Goal: Transaction & Acquisition: Purchase product/service

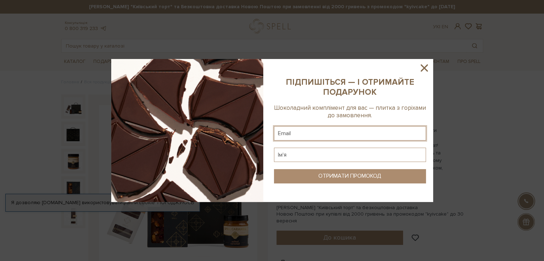
click at [336, 136] on input "text" at bounding box center [350, 133] width 152 height 14
type input "mudra.yuliya@gmail.com"
click at [327, 156] on input "text" at bounding box center [350, 155] width 152 height 14
type input ">"
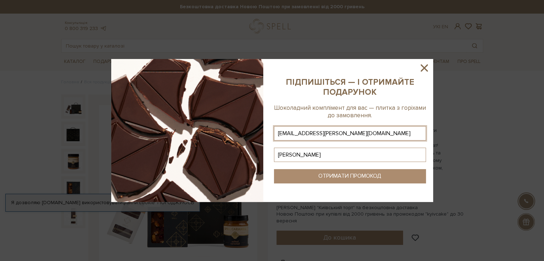
type input "Юлія"
click at [335, 177] on div "ОТРИМАТИ ПРОМОКОД" at bounding box center [349, 176] width 63 height 7
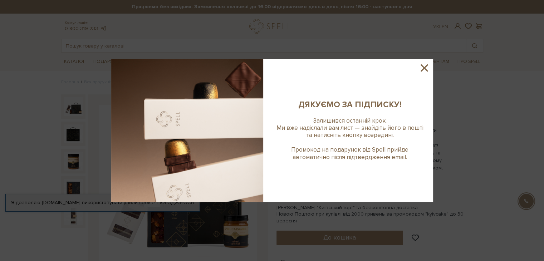
click at [336, 68] on icon at bounding box center [424, 68] width 12 height 12
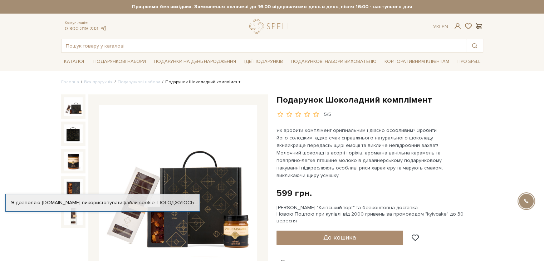
click at [336, 26] on span at bounding box center [478, 27] width 9 height 8
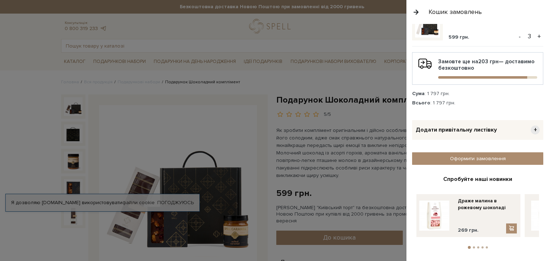
scroll to position [36, 0]
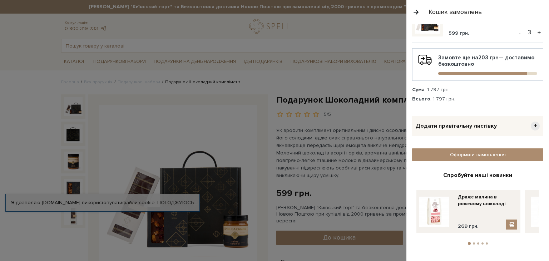
click at [336, 238] on button "2" at bounding box center [474, 243] width 2 height 2
click at [336, 238] on li "3" at bounding box center [478, 243] width 4 height 2
click at [336, 238] on button "4" at bounding box center [483, 243] width 2 height 2
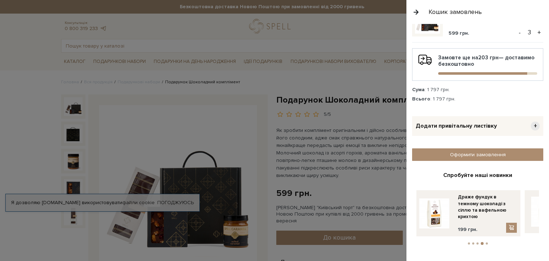
click at [336, 238] on button "5" at bounding box center [487, 243] width 2 height 2
click at [336, 238] on button "5" at bounding box center [486, 243] width 3 height 3
click at [336, 238] on button "1" at bounding box center [469, 243] width 2 height 2
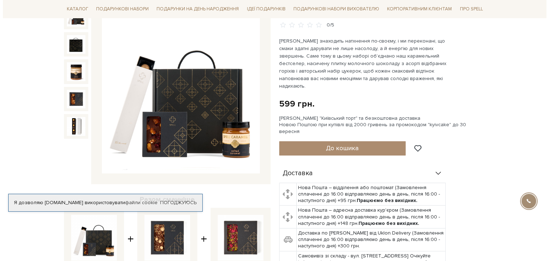
scroll to position [91, 0]
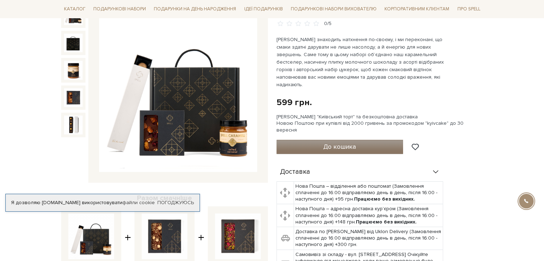
click at [336, 143] on span "До кошика" at bounding box center [339, 147] width 33 height 8
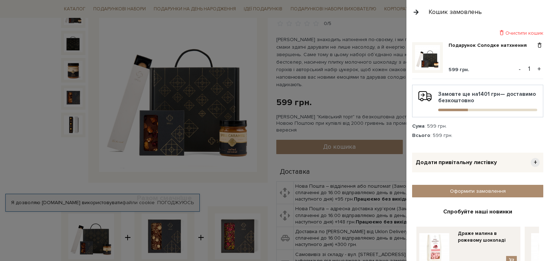
click at [336, 70] on button "+" at bounding box center [539, 69] width 8 height 11
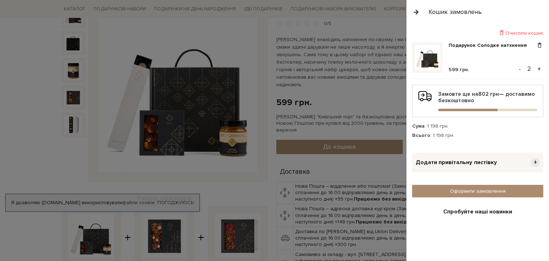
click at [336, 70] on button "+" at bounding box center [539, 69] width 8 height 11
click at [336, 159] on span "+" at bounding box center [535, 162] width 9 height 9
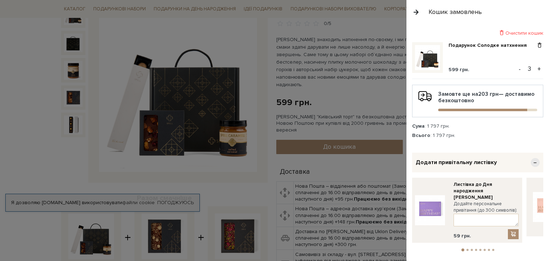
scroll to position [36, 0]
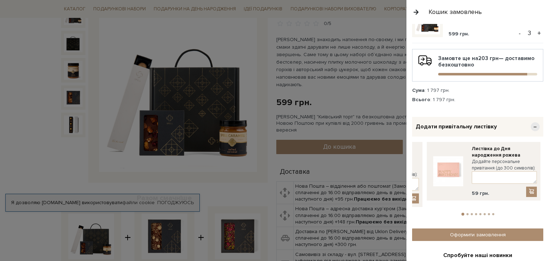
drag, startPoint x: 523, startPoint y: 180, endPoint x: 419, endPoint y: 181, distance: 103.3
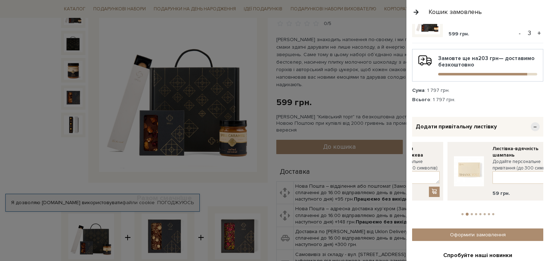
drag, startPoint x: 497, startPoint y: 163, endPoint x: 418, endPoint y: 172, distance: 79.5
click at [336, 172] on div "Додайте персональне привітання (до 300 символів):" at bounding box center [407, 170] width 65 height 25
drag, startPoint x: 502, startPoint y: 154, endPoint x: 413, endPoint y: 151, distance: 88.7
click at [336, 152] on link "Листівка-вдячність шампань" at bounding box center [399, 151] width 65 height 13
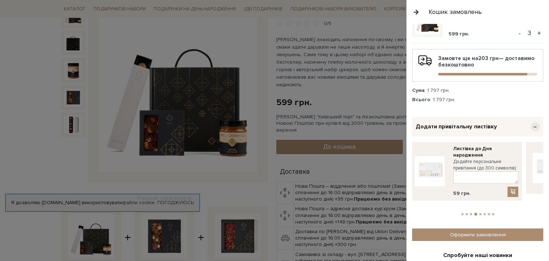
drag, startPoint x: 486, startPoint y: 155, endPoint x: 412, endPoint y: 153, distance: 74.4
click at [336, 155] on div "Листівка до Дня народження Додайте персональне привітання (до 300 символів): 59…" at bounding box center [465, 170] width 107 height 51
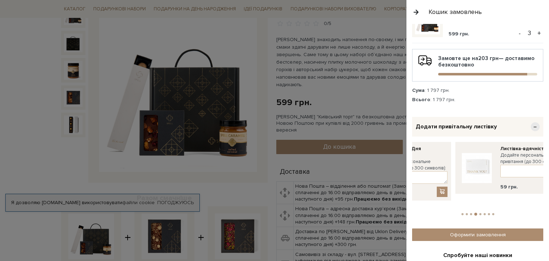
drag, startPoint x: 505, startPoint y: 164, endPoint x: 434, endPoint y: 170, distance: 71.7
click at [336, 170] on label "Додайте персональне привітання (до 300 символів):" at bounding box center [414, 164] width 65 height 13
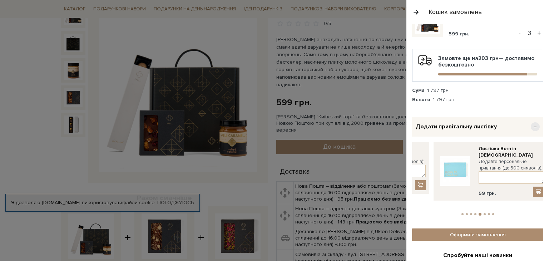
drag, startPoint x: 522, startPoint y: 151, endPoint x: 429, endPoint y: 154, distance: 93.0
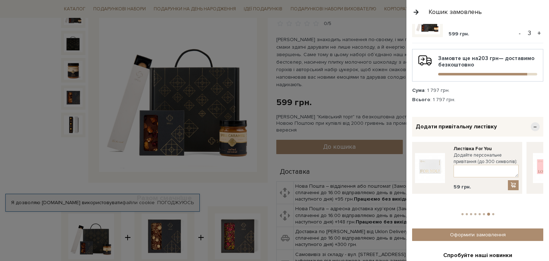
drag, startPoint x: 471, startPoint y: 157, endPoint x: 406, endPoint y: 157, distance: 64.3
click at [336, 157] on div "Очистити кошик Подарунок Солодке натхнення 599 грн. - 3 + Замовте ще на 203 грн…" at bounding box center [477, 142] width 143 height 237
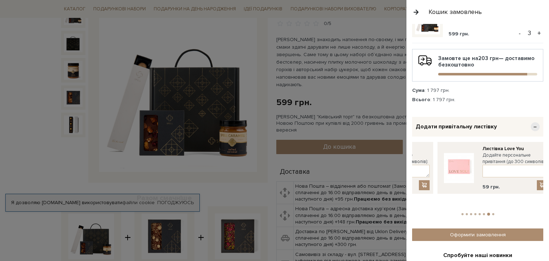
drag, startPoint x: 502, startPoint y: 159, endPoint x: 423, endPoint y: 160, distance: 79.0
click at [336, 160] on label "Додайте персональне привітання (до 300 символів):" at bounding box center [397, 158] width 65 height 13
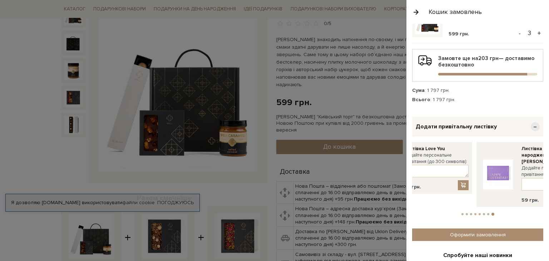
drag, startPoint x: 496, startPoint y: 155, endPoint x: 410, endPoint y: 159, distance: 85.9
click at [336, 160] on label "Додайте персональне привітання (до 300 символів):" at bounding box center [436, 158] width 65 height 13
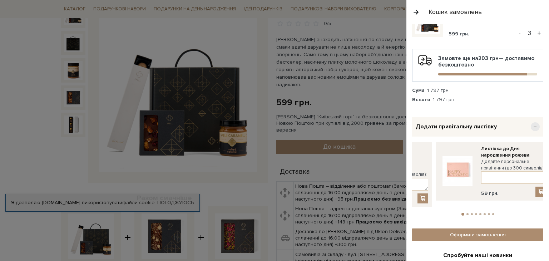
drag, startPoint x: 488, startPoint y: 161, endPoint x: 401, endPoint y: 157, distance: 86.2
click at [336, 159] on div "Очистити кошик Подарунок Солодке натхнення 599 грн. - 3 + Замовте ще на 203 грн…" at bounding box center [477, 142] width 143 height 237
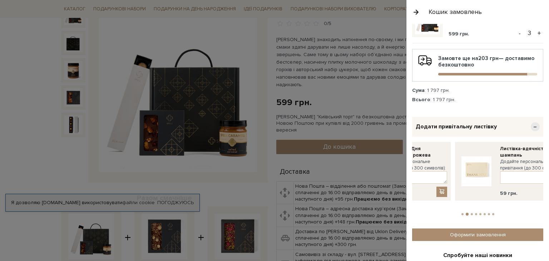
drag, startPoint x: 514, startPoint y: 157, endPoint x: 435, endPoint y: 159, distance: 78.7
click at [336, 159] on div "Листівка до Дня народження рожева Додайте персональне привітання (до 300 символ…" at bounding box center [414, 170] width 65 height 51
drag, startPoint x: 497, startPoint y: 159, endPoint x: 423, endPoint y: 160, distance: 73.3
click at [336, 161] on label "Додайте персональне привітання (до 300 символів):" at bounding box center [409, 164] width 65 height 13
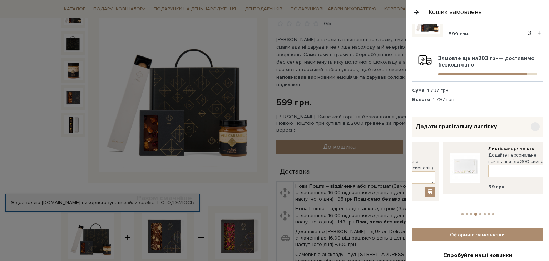
drag, startPoint x: 520, startPoint y: 151, endPoint x: 427, endPoint y: 153, distance: 92.6
click at [336, 154] on div "Листівка до Дня народження Додайте персональне привітання (до 300 символів): 59…" at bounding box center [382, 171] width 114 height 59
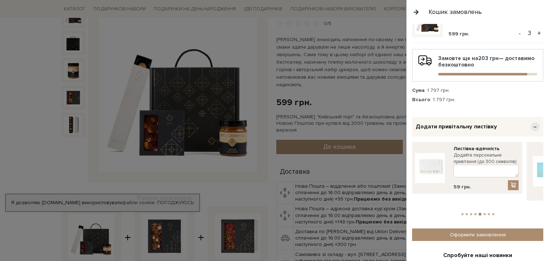
click at [336, 161] on img at bounding box center [430, 168] width 30 height 30
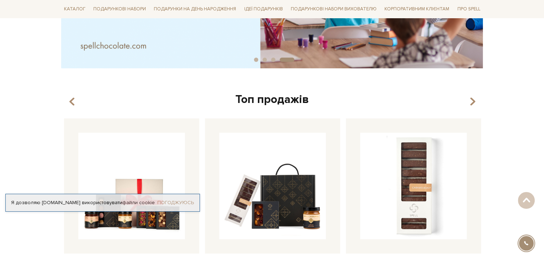
scroll to position [179, 0]
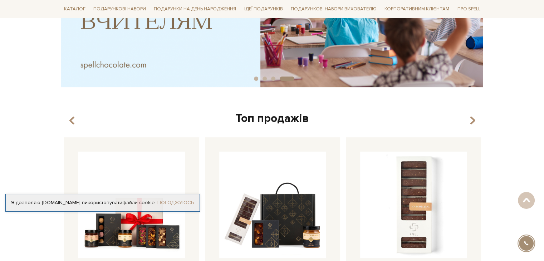
click at [174, 200] on link "Погоджуюсь" at bounding box center [175, 202] width 36 height 6
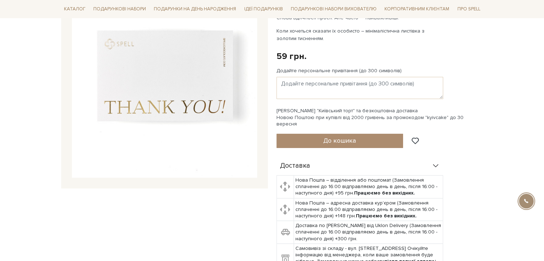
scroll to position [36, 0]
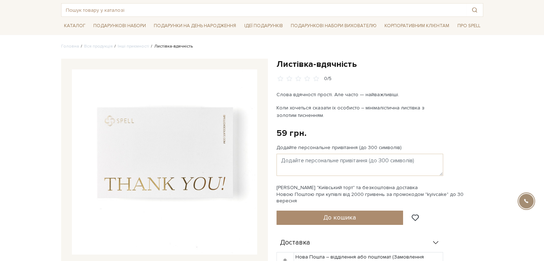
click at [205, 136] on img at bounding box center [164, 161] width 185 height 185
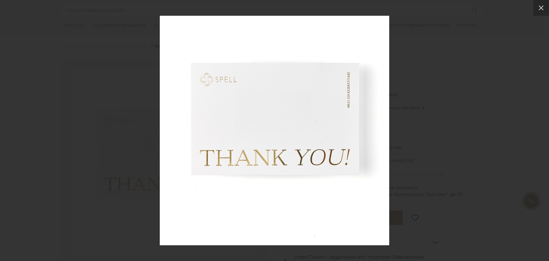
click at [344, 129] on img at bounding box center [274, 130] width 229 height 229
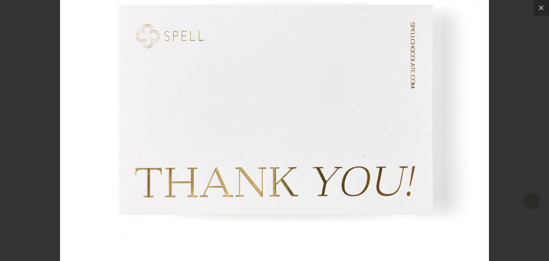
click at [344, 129] on img at bounding box center [274, 131] width 429 height 429
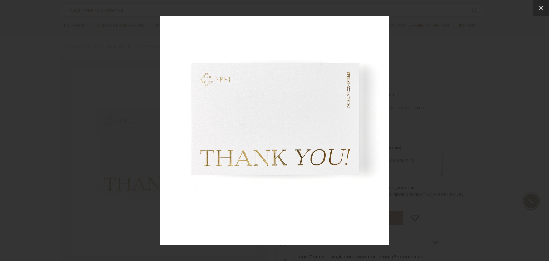
click at [537, 125] on div at bounding box center [274, 130] width 549 height 261
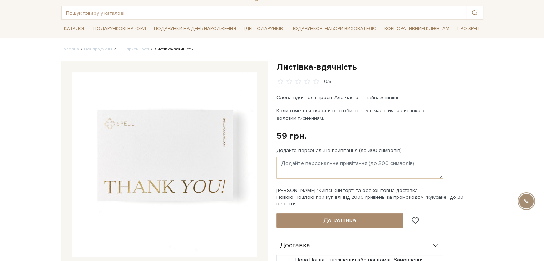
scroll to position [0, 0]
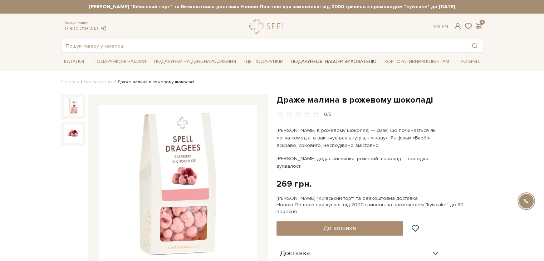
click at [341, 59] on link "Подарункові набори вихователю" at bounding box center [334, 61] width 92 height 12
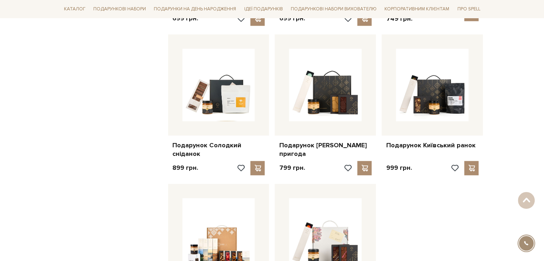
scroll to position [858, 0]
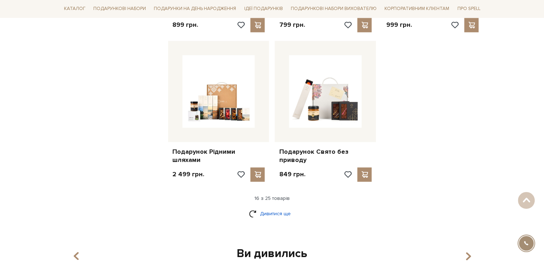
click at [272, 207] on link "Дивитися ще" at bounding box center [272, 213] width 46 height 13
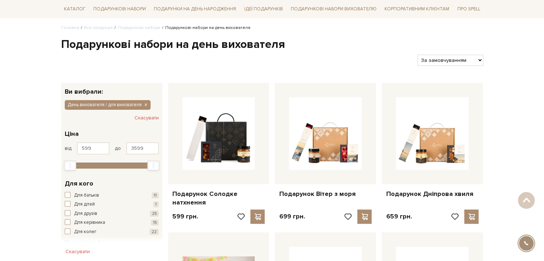
scroll to position [0, 0]
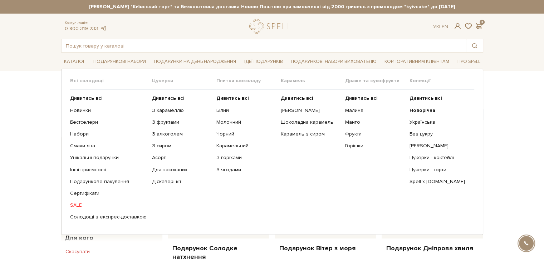
click at [80, 206] on link "SALE" at bounding box center [108, 205] width 76 height 6
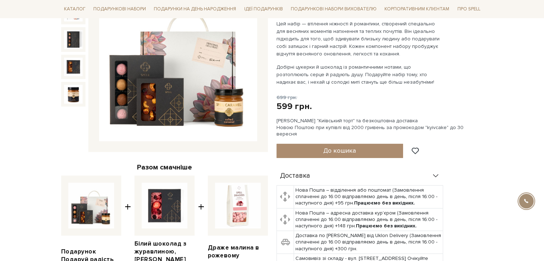
scroll to position [71, 0]
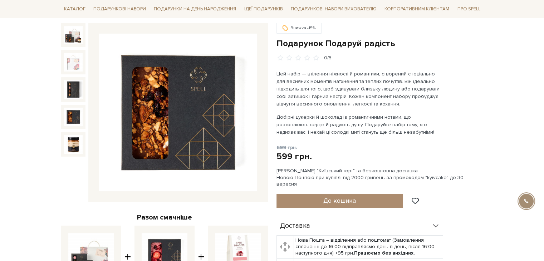
click at [73, 116] on img at bounding box center [73, 117] width 19 height 19
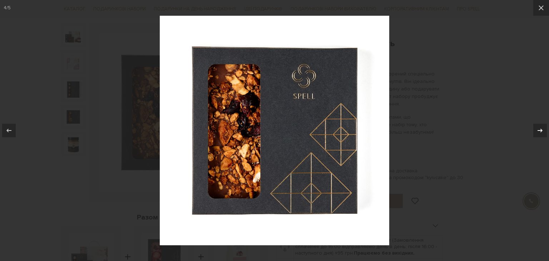
click at [538, 129] on icon at bounding box center [540, 130] width 9 height 9
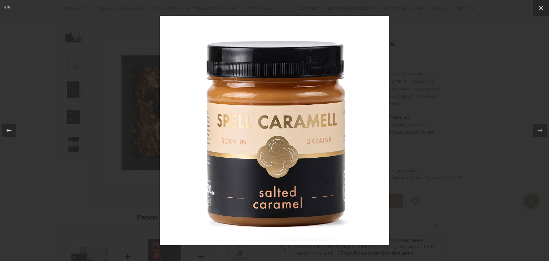
click at [167, 142] on img at bounding box center [274, 130] width 229 height 229
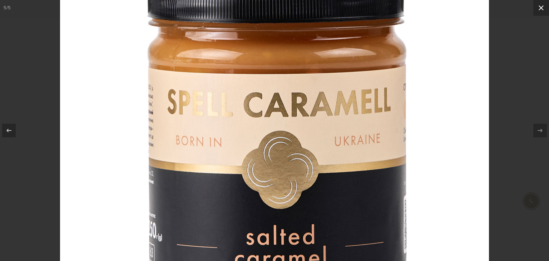
click at [540, 9] on icon at bounding box center [541, 8] width 9 height 9
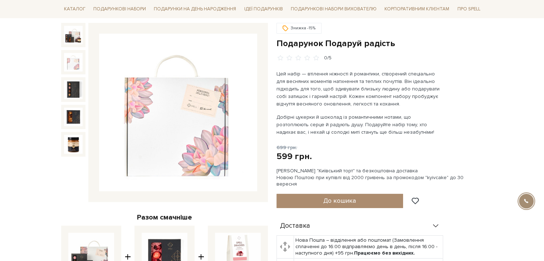
click at [70, 61] on img at bounding box center [73, 62] width 19 height 19
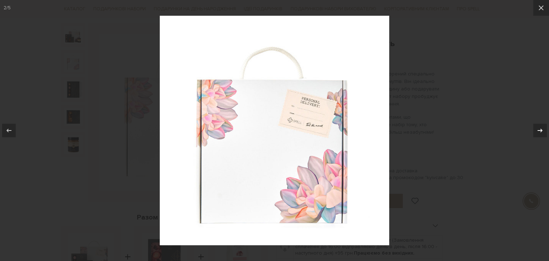
click at [536, 130] on icon at bounding box center [540, 130] width 9 height 9
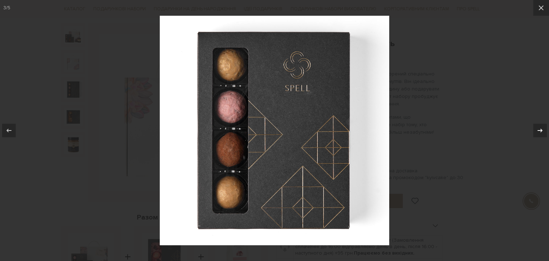
click at [536, 129] on icon at bounding box center [540, 130] width 9 height 9
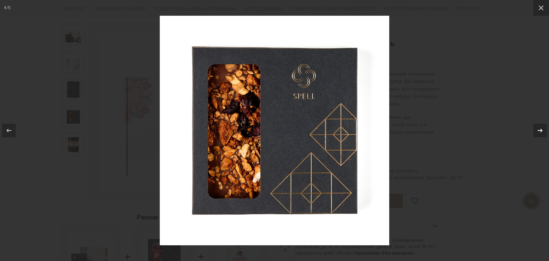
click at [536, 129] on icon at bounding box center [540, 130] width 9 height 9
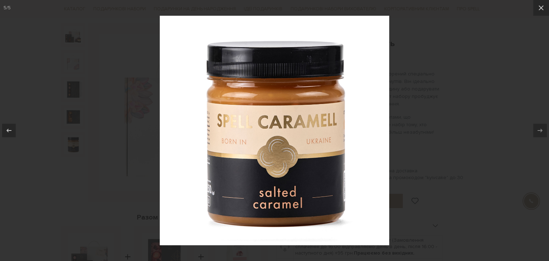
click at [516, 120] on div at bounding box center [274, 130] width 549 height 261
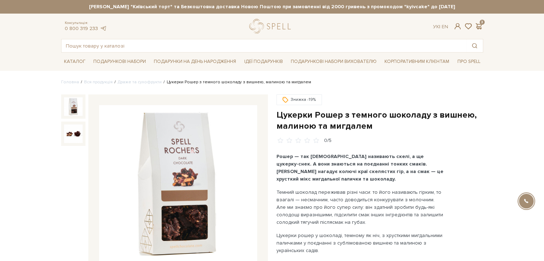
scroll to position [71, 0]
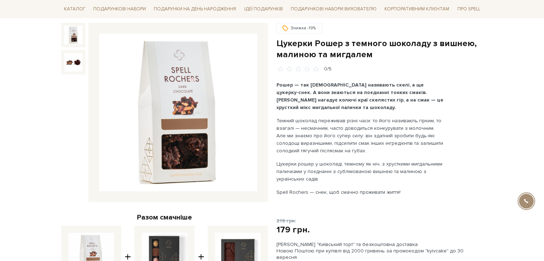
click at [173, 145] on img at bounding box center [178, 113] width 158 height 158
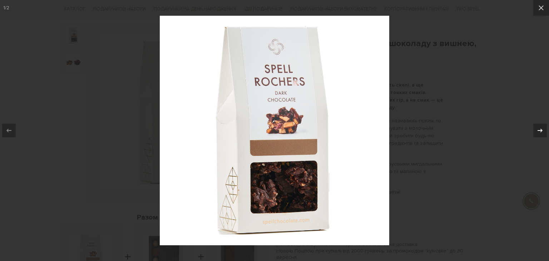
click at [543, 131] on icon at bounding box center [540, 130] width 9 height 9
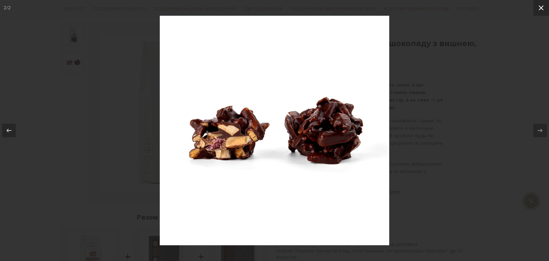
click at [542, 12] on icon at bounding box center [541, 8] width 9 height 9
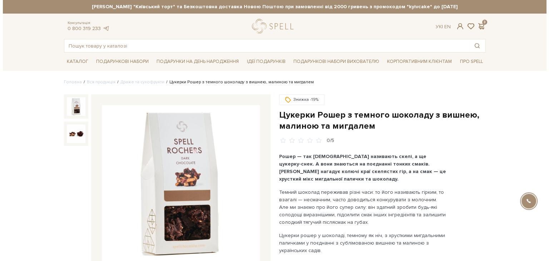
scroll to position [143, 0]
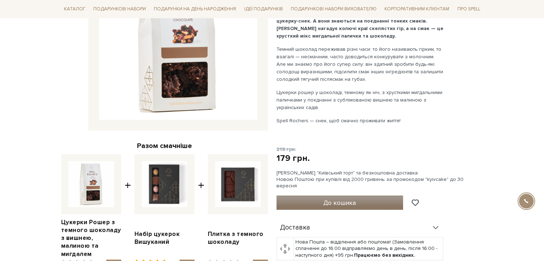
click at [376, 198] on button "До кошика" at bounding box center [339, 203] width 127 height 14
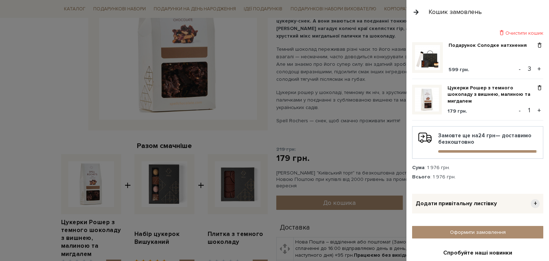
click at [537, 109] on button "+" at bounding box center [539, 110] width 8 height 11
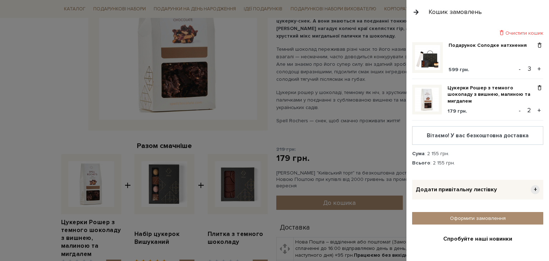
click at [537, 109] on button "+" at bounding box center [539, 110] width 8 height 11
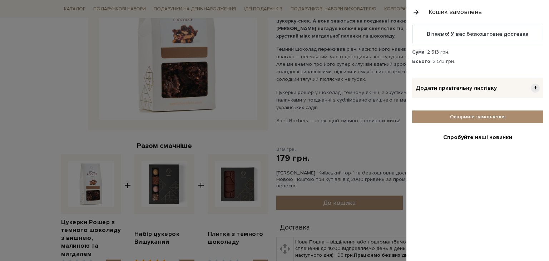
scroll to position [107, 0]
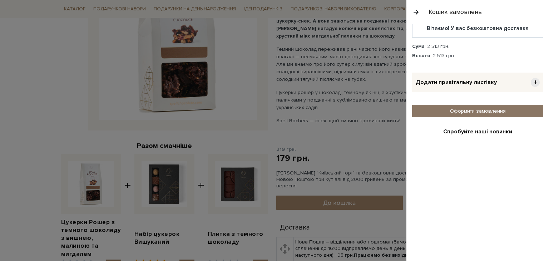
click at [499, 110] on link "Оформити замовлення" at bounding box center [477, 111] width 131 height 13
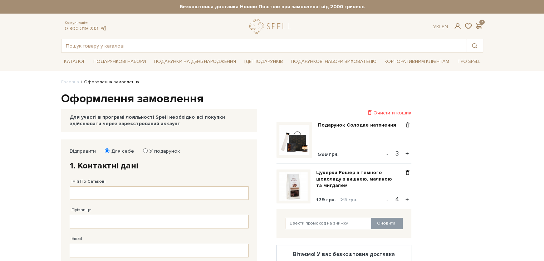
click at [386, 201] on button "-" at bounding box center [387, 199] width 7 height 11
type input "3"
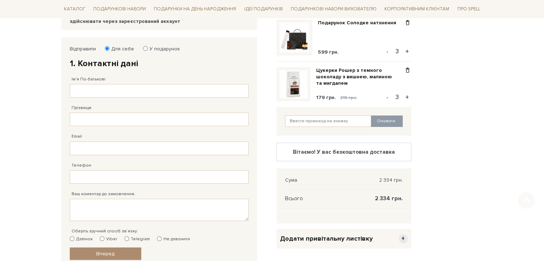
scroll to position [107, 0]
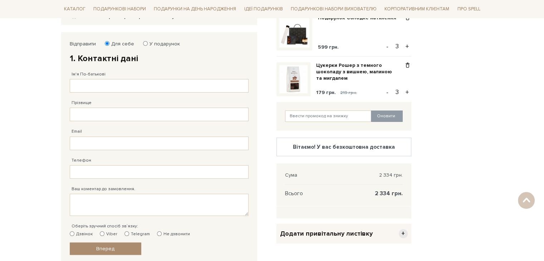
click at [156, 43] on label "У подарунок" at bounding box center [162, 44] width 35 height 6
click at [148, 43] on input "У подарунок" at bounding box center [145, 43] width 5 height 5
radio input "true"
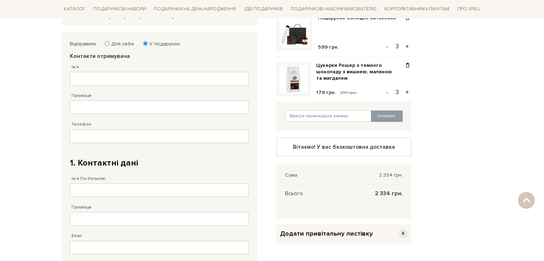
click at [120, 44] on label "Для себе" at bounding box center [121, 44] width 28 height 6
click at [109, 44] on input "Для себе" at bounding box center [107, 43] width 5 height 5
radio input "true"
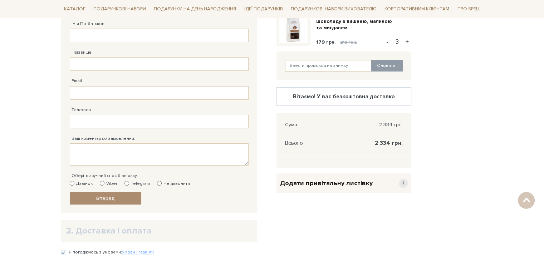
scroll to position [143, 0]
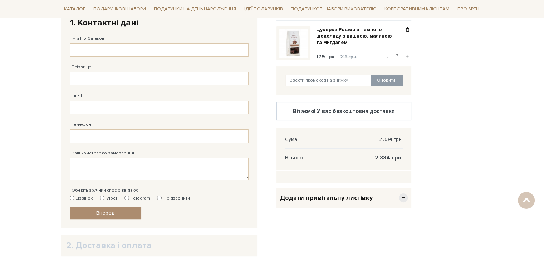
paste input "SweetGift"
type input "SweetGift"
click at [387, 80] on button "Оновити" at bounding box center [387, 80] width 32 height 11
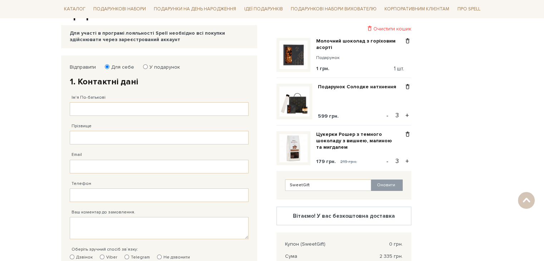
scroll to position [71, 0]
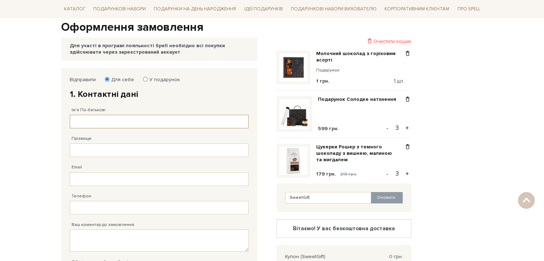
click at [99, 121] on input "Ім'я По-батькові" at bounding box center [159, 122] width 179 height 14
type input "[PERSON_NAME]"
type input "Мудра"
type input "[PHONE_NUMBER]"
click at [110, 178] on input "Email" at bounding box center [159, 179] width 179 height 14
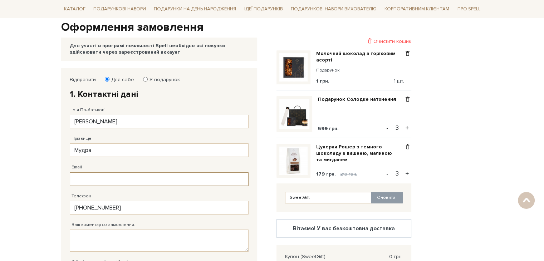
type input "[EMAIL_ADDRESS][PERSON_NAME][DOMAIN_NAME]"
type input "[PERSON_NAME]"
type input "[PHONE_NUMBER]"
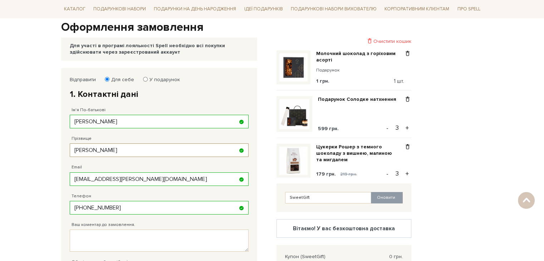
click at [110, 152] on input "[PERSON_NAME]" at bounding box center [159, 150] width 179 height 14
type input "Мудра"
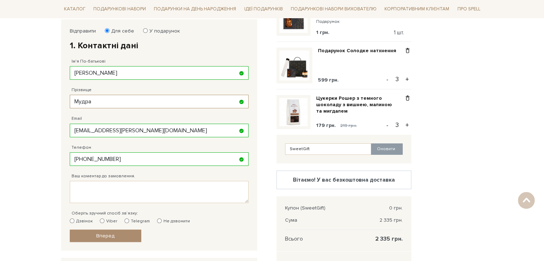
scroll to position [179, 0]
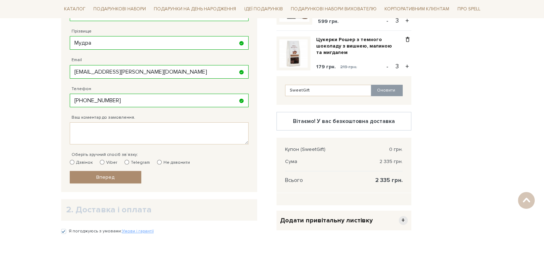
click at [176, 161] on label "Не дзвонити" at bounding box center [173, 162] width 33 height 6
click at [162, 161] on input "Не дзвонити" at bounding box center [159, 162] width 5 height 5
radio input "true"
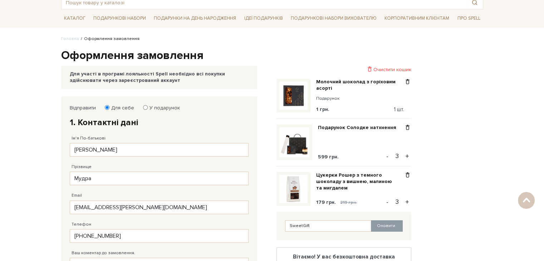
scroll to position [36, 0]
